Goal: Task Accomplishment & Management: Manage account settings

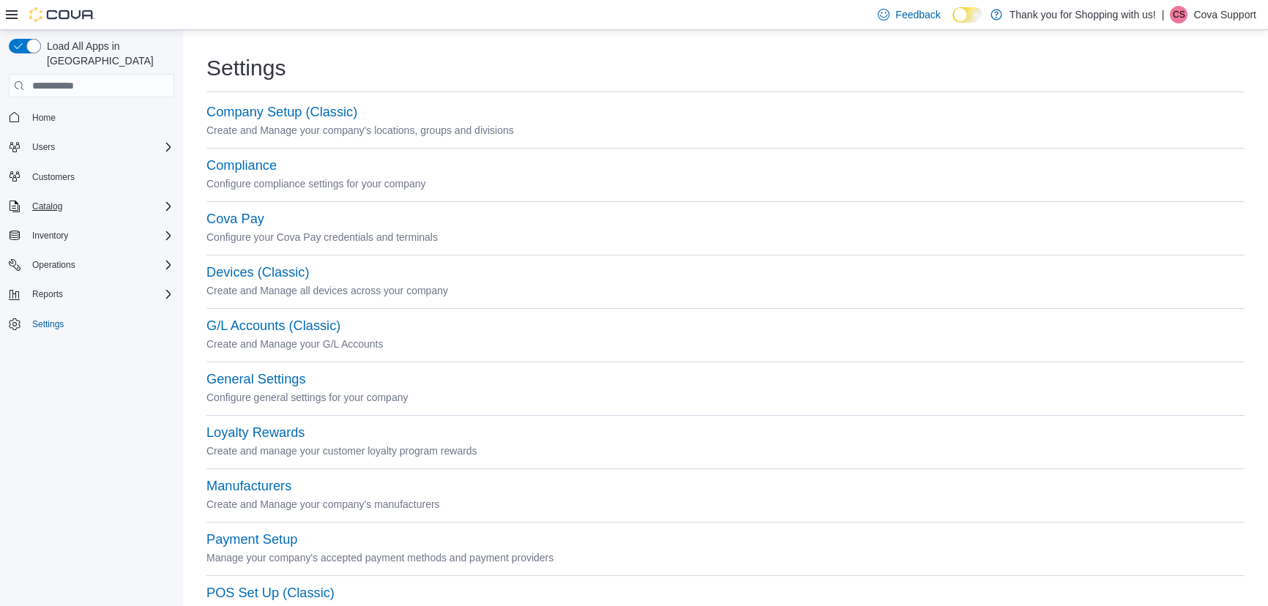
scroll to position [532, 0]
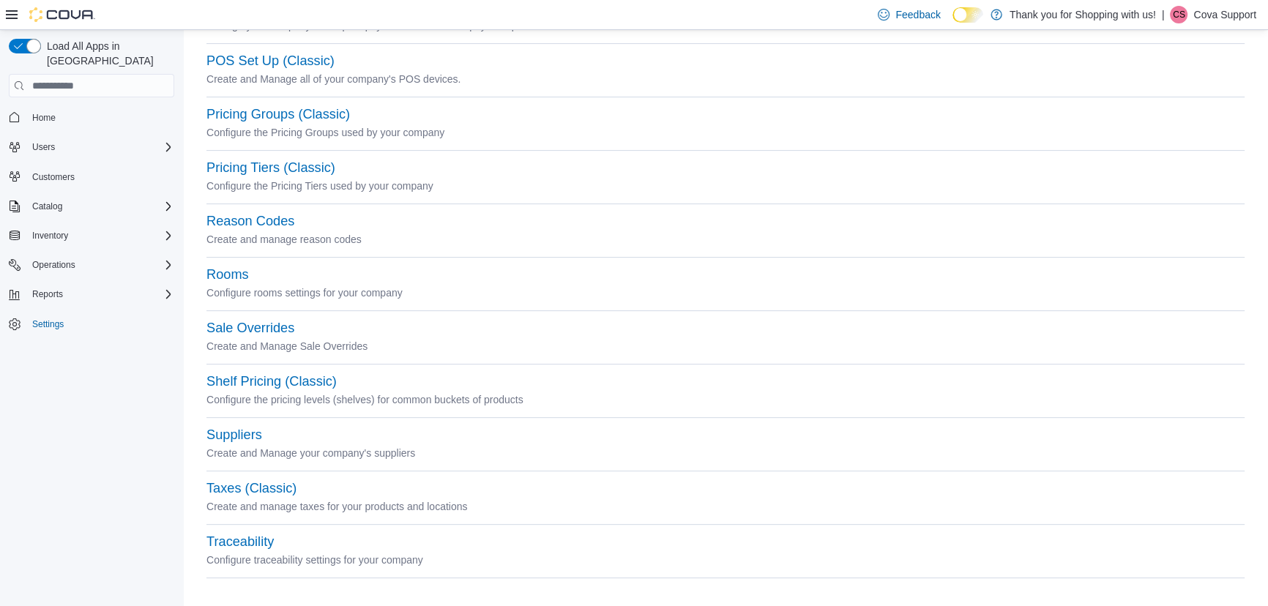
click at [1230, 13] on p "Cova Support" at bounding box center [1224, 15] width 63 height 18
click at [1145, 153] on button "Sign Out" at bounding box center [1183, 141] width 135 height 23
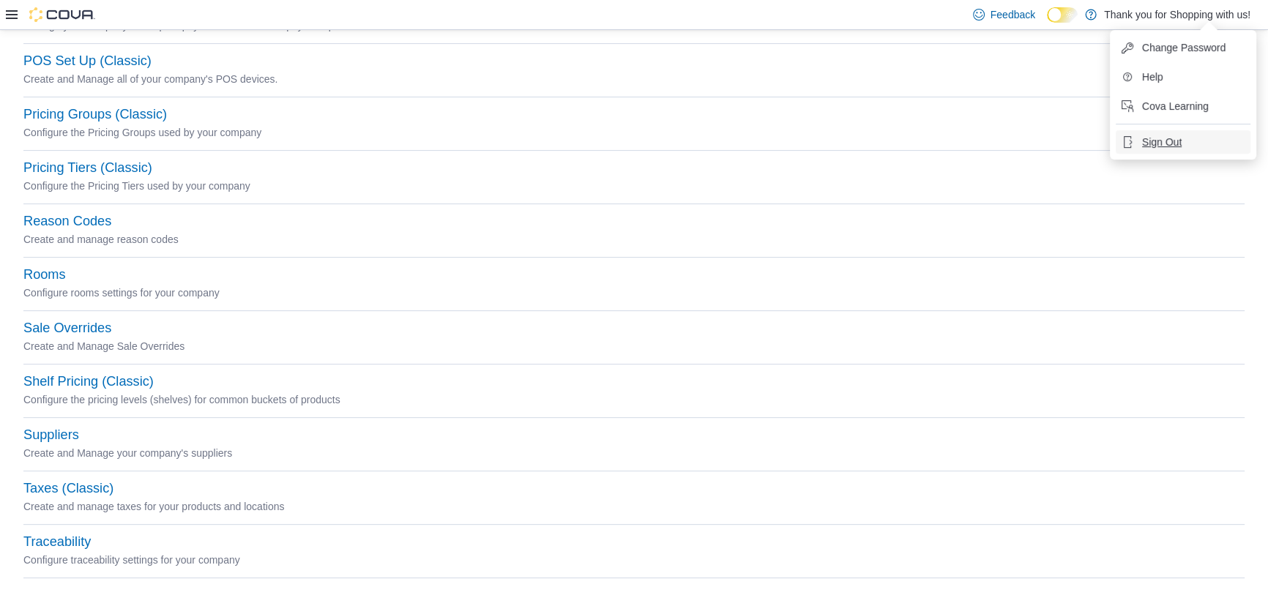
click at [1142, 138] on span "Sign Out" at bounding box center [1162, 142] width 40 height 15
